Goal: Find specific page/section: Find specific page/section

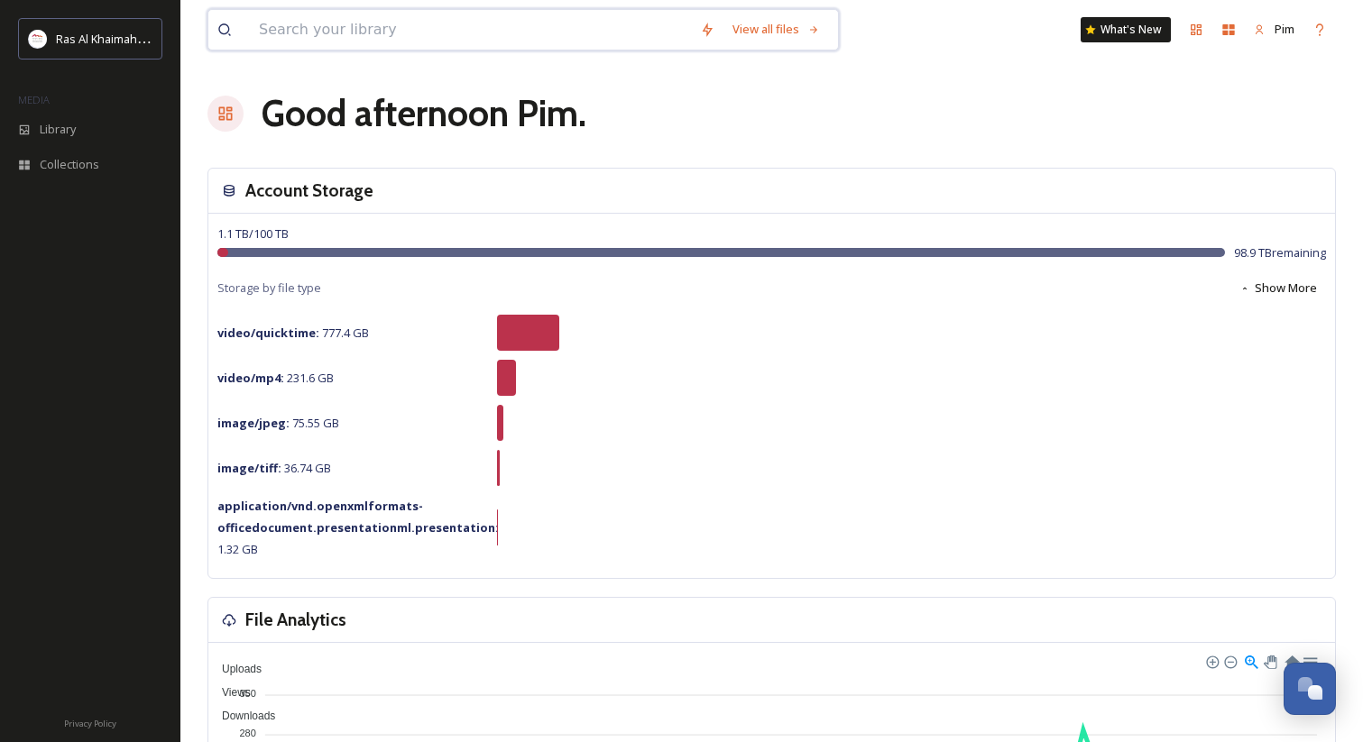
click at [294, 29] on input at bounding box center [470, 30] width 441 height 40
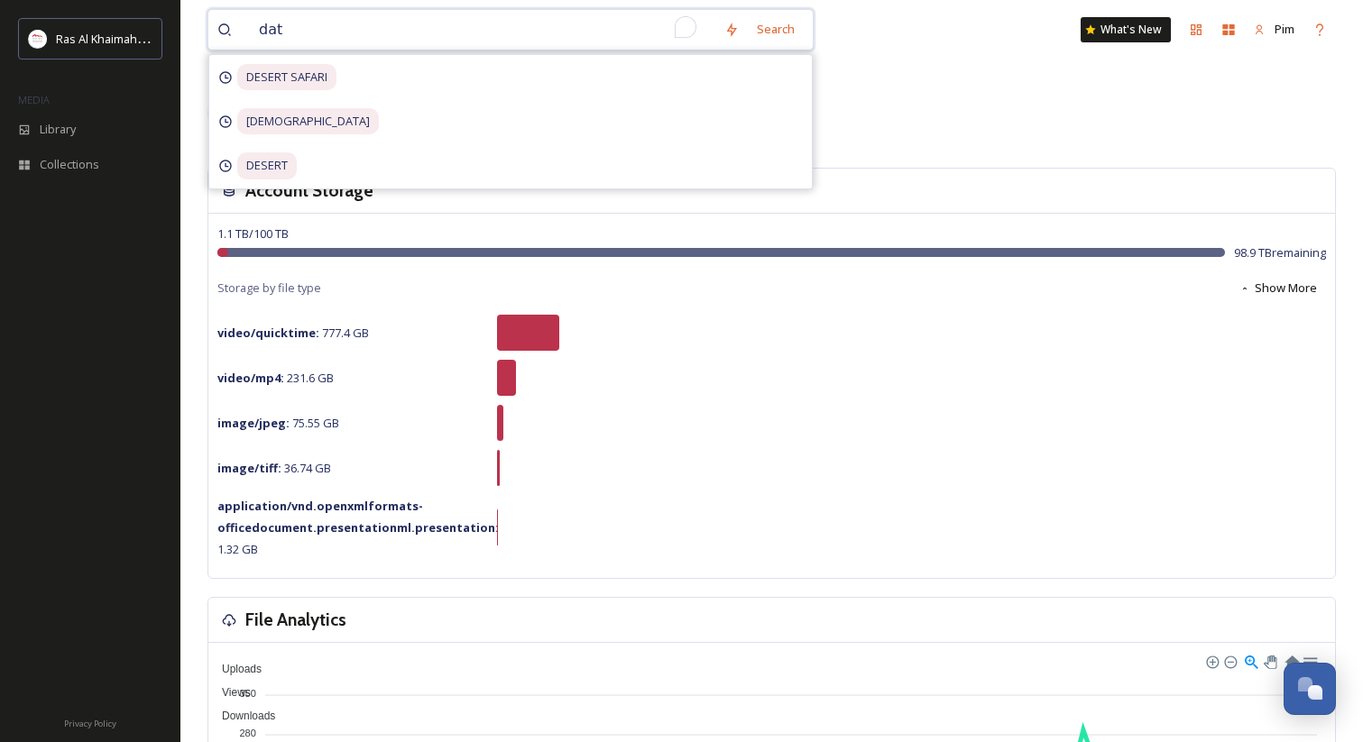
type input "date"
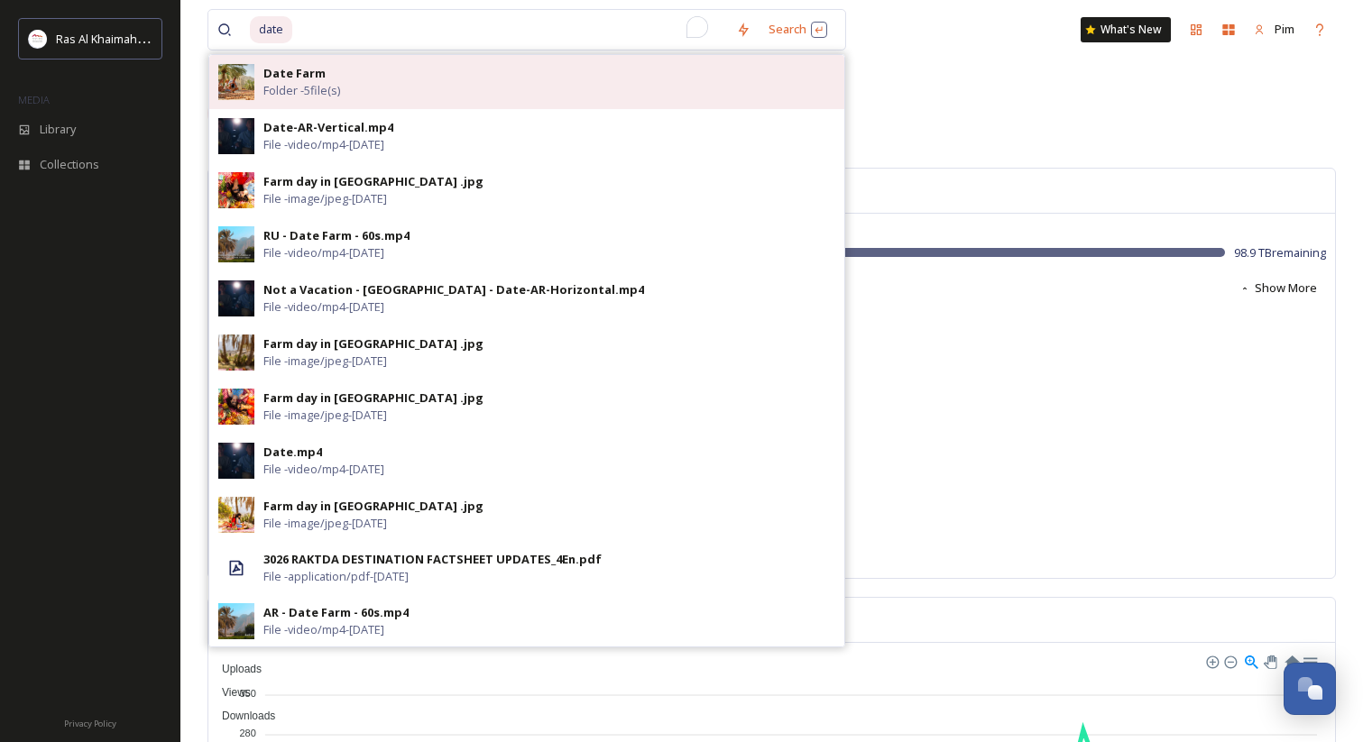
click at [327, 84] on span "Folder - 5 file(s)" at bounding box center [301, 90] width 77 height 17
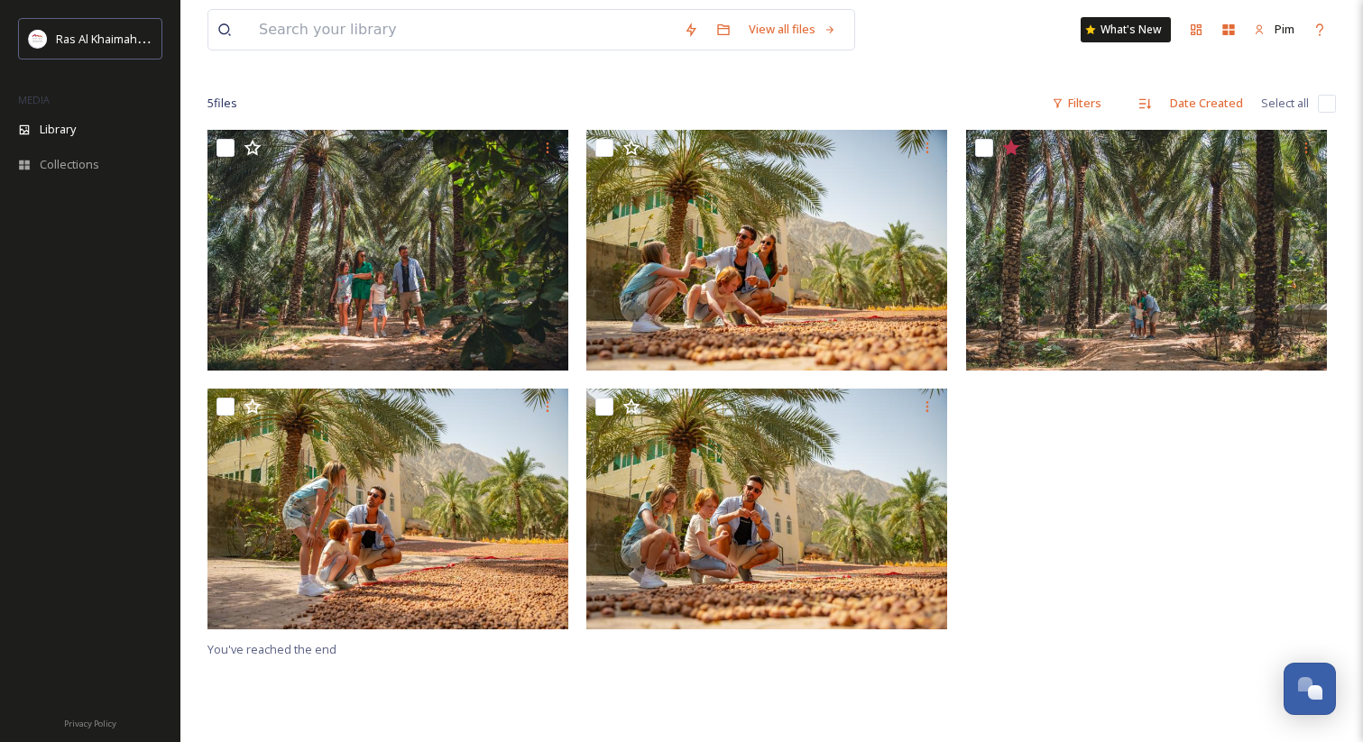
scroll to position [118, 0]
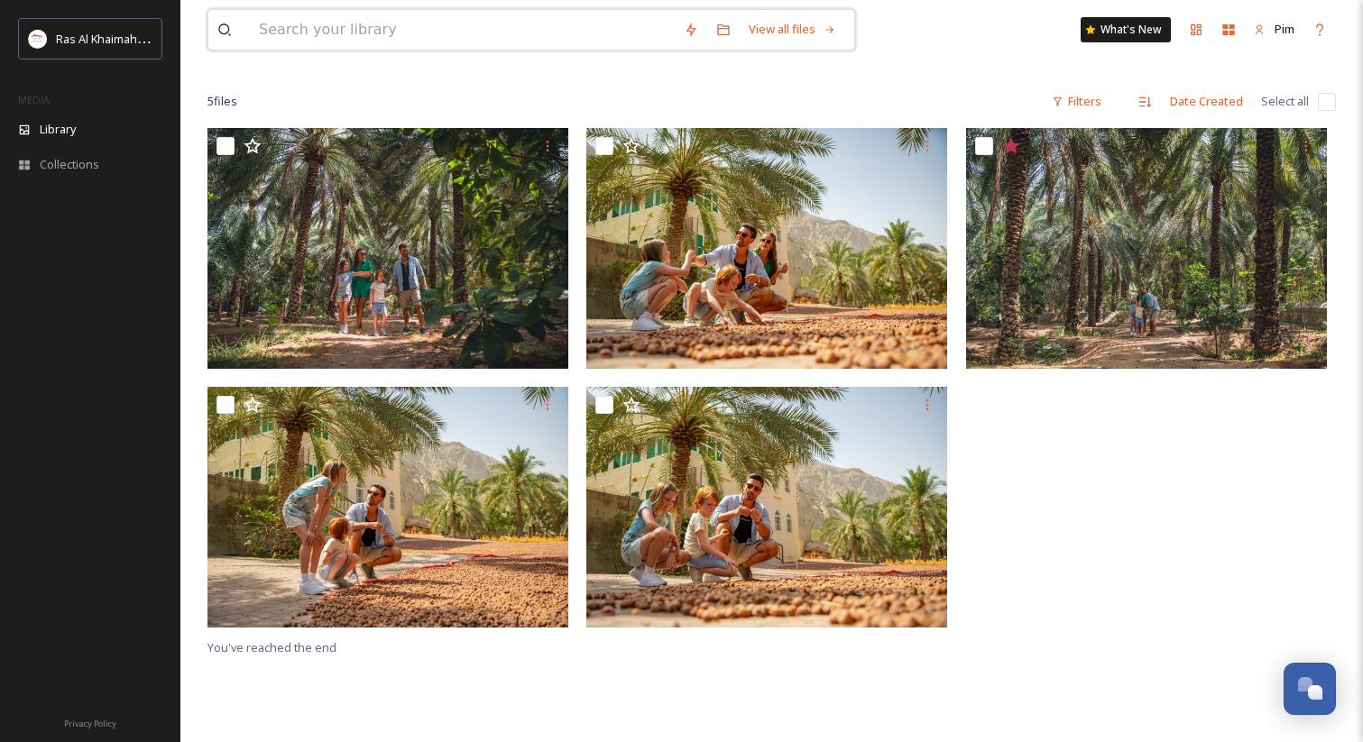
click at [281, 32] on input at bounding box center [462, 30] width 425 height 40
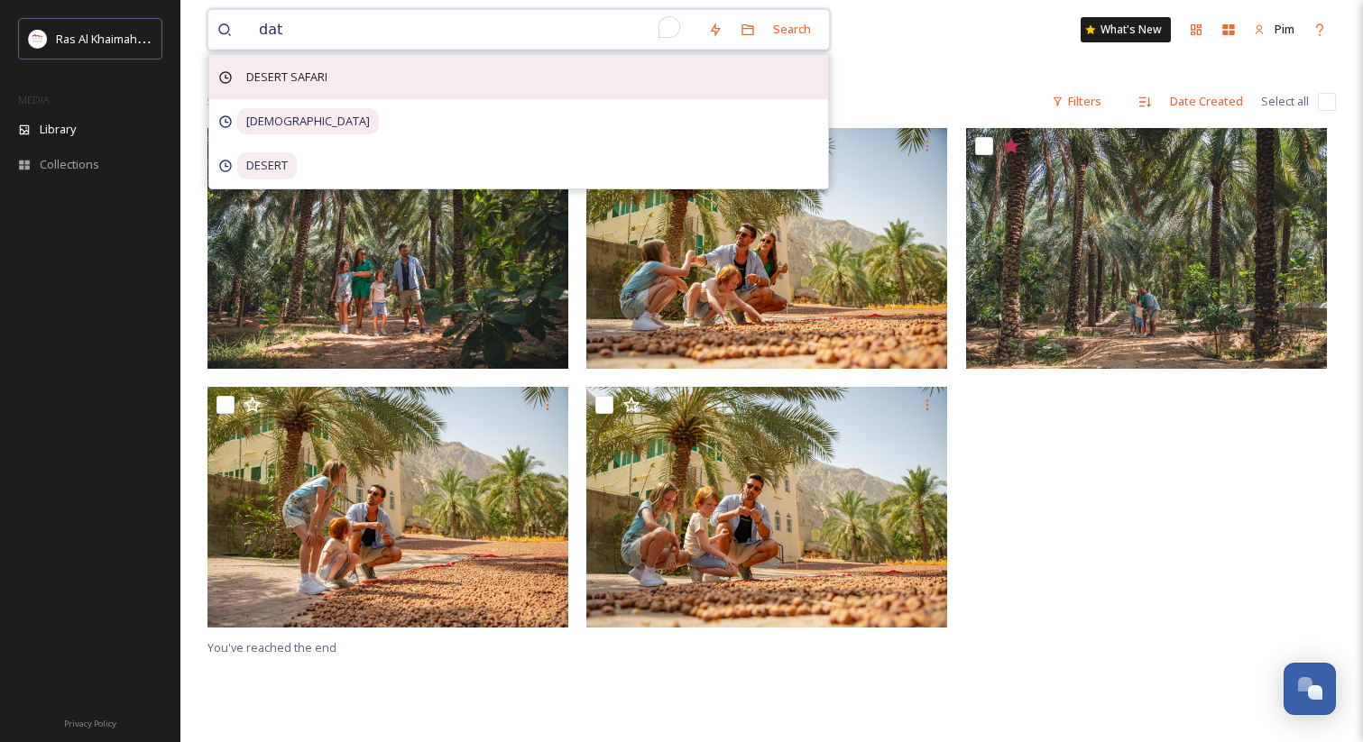
type input "date"
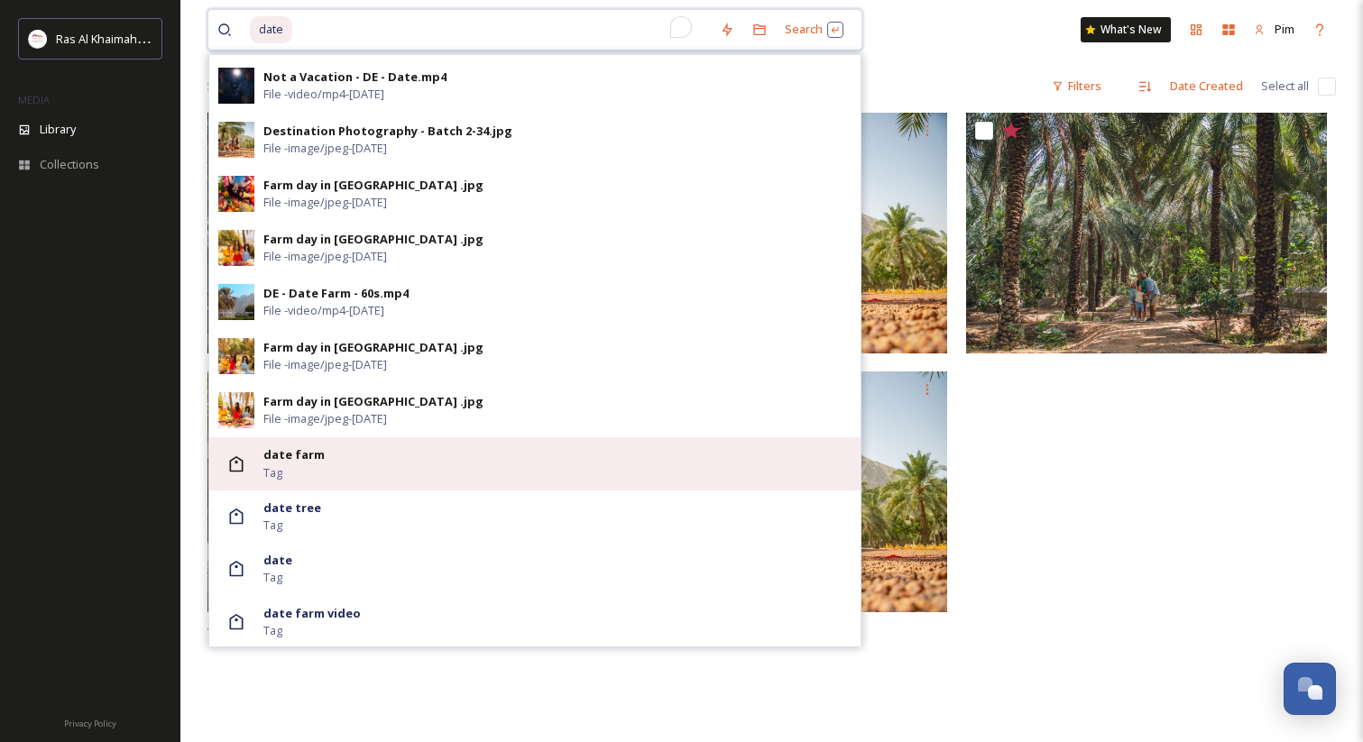
scroll to position [140, 0]
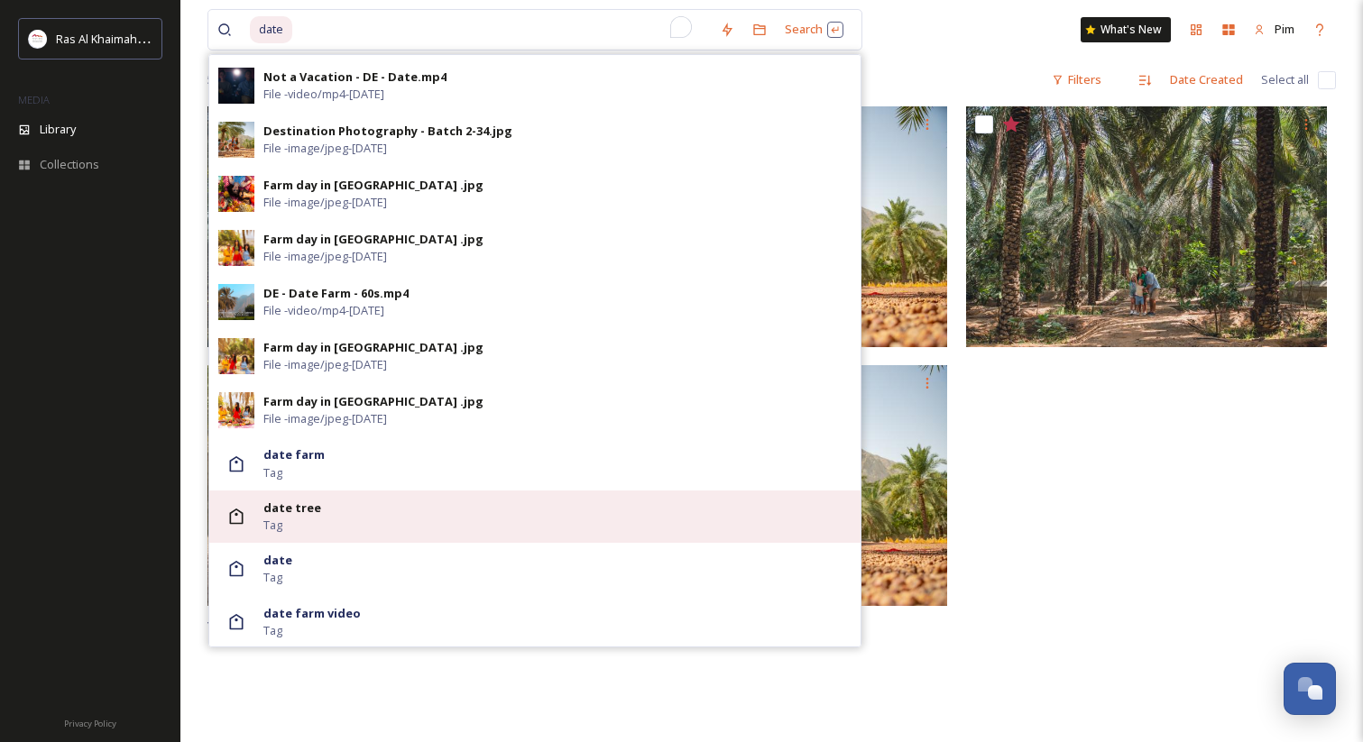
click at [551, 514] on div "date tree Tag" at bounding box center [557, 517] width 588 height 34
